Goal: Obtain resource: Download file/media

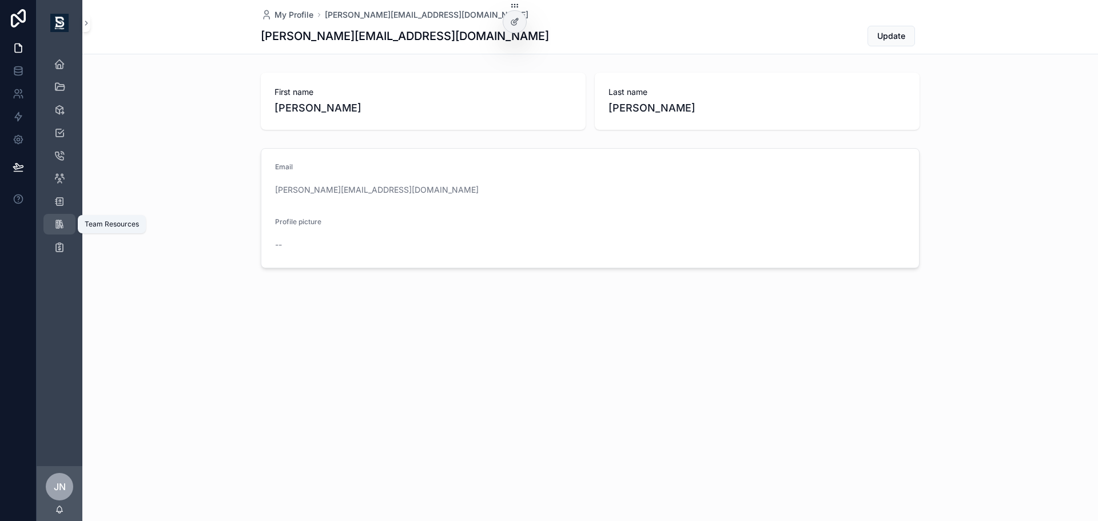
click at [68, 221] on div "Team Resources" at bounding box center [59, 224] width 18 height 18
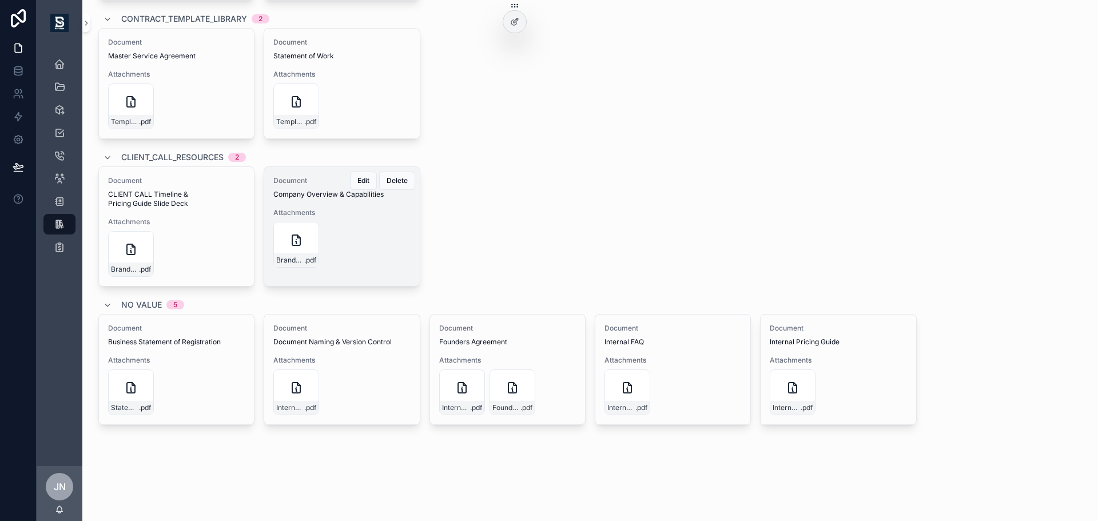
scroll to position [572, 0]
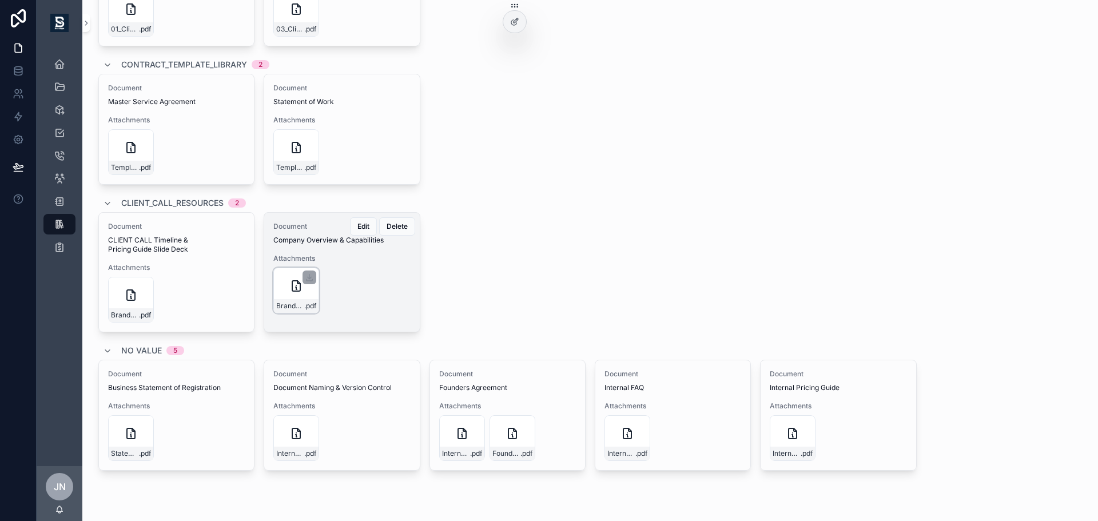
click at [295, 310] on div "BrandSight---Company-Overview-&-Capabilities .pdf" at bounding box center [296, 291] width 46 height 46
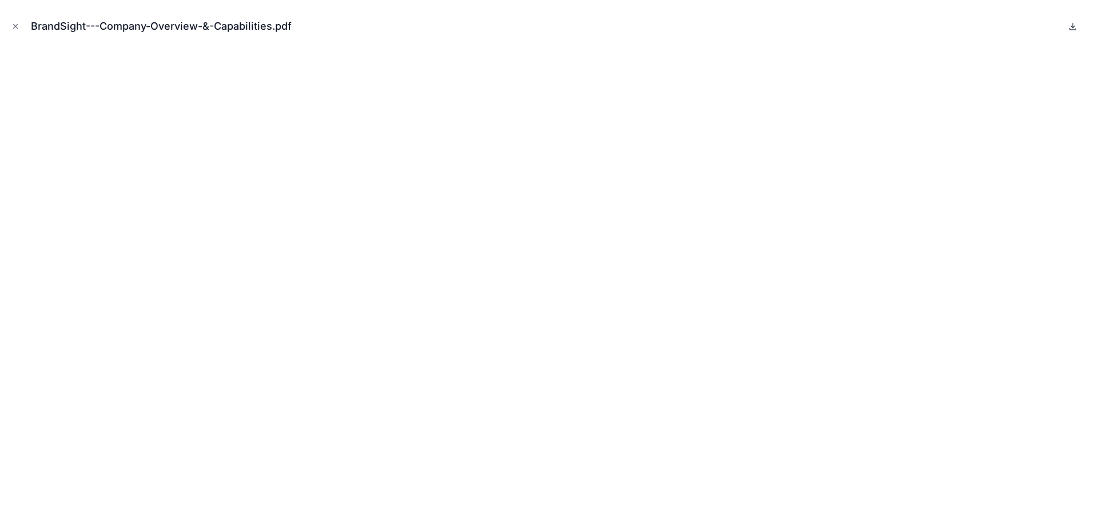
click at [1075, 26] on icon at bounding box center [1072, 26] width 9 height 9
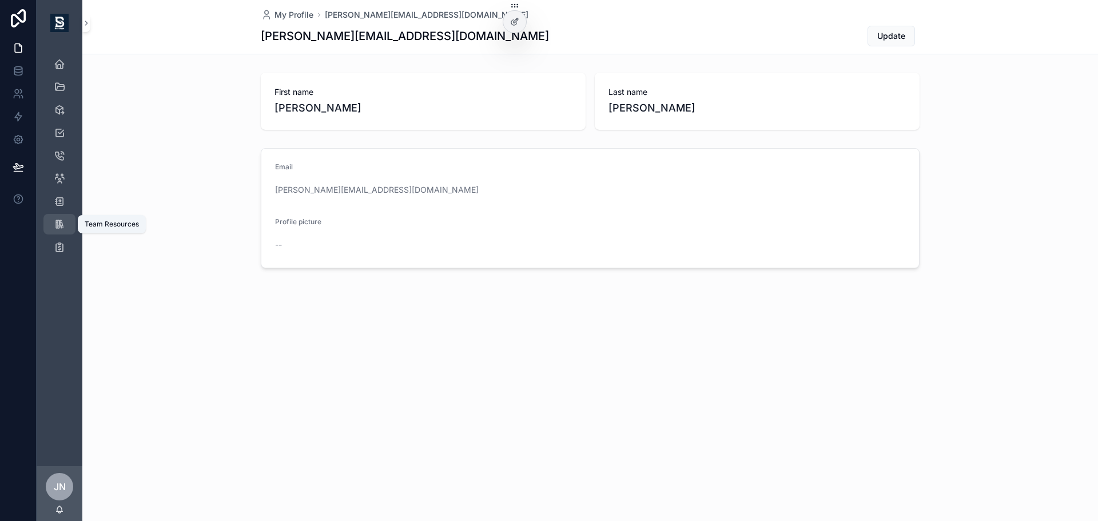
drag, startPoint x: 62, startPoint y: 221, endPoint x: 69, endPoint y: 224, distance: 7.2
click at [62, 221] on icon "scrollable content" at bounding box center [59, 223] width 11 height 11
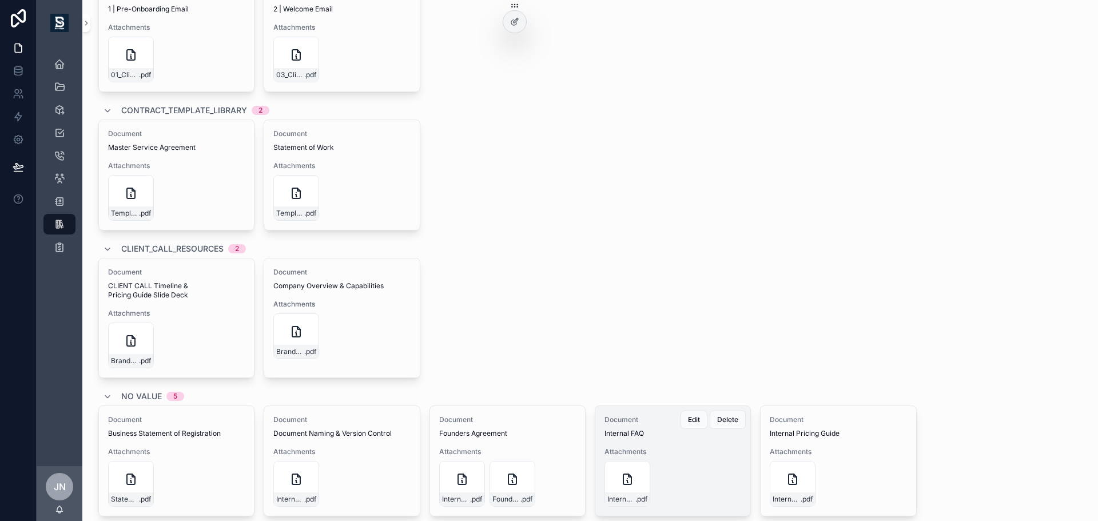
scroll to position [629, 0]
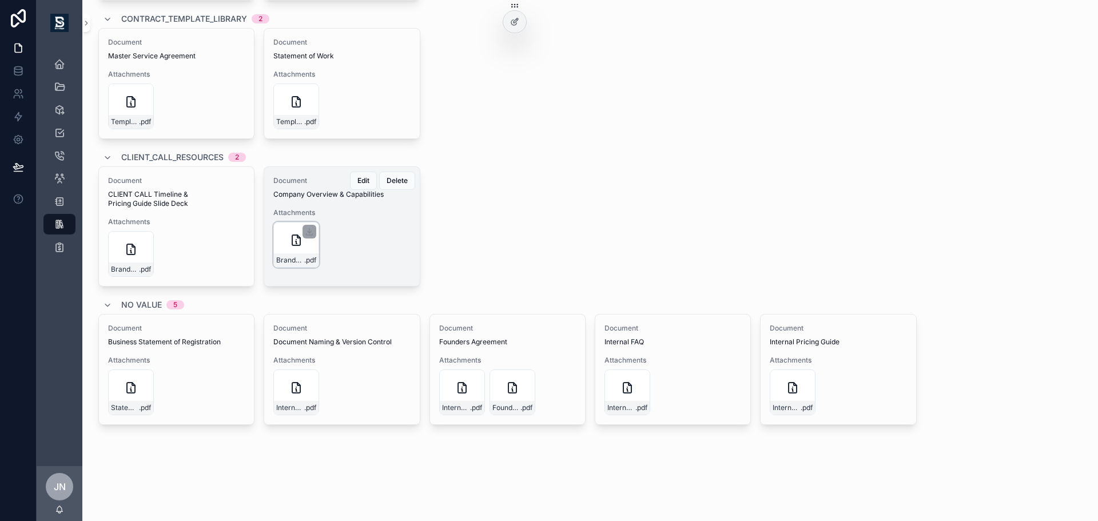
click at [302, 254] on div "BrandSight---Company-Overview-&-Capabilities .pdf" at bounding box center [296, 260] width 45 height 14
